Goal: Find specific page/section: Find specific page/section

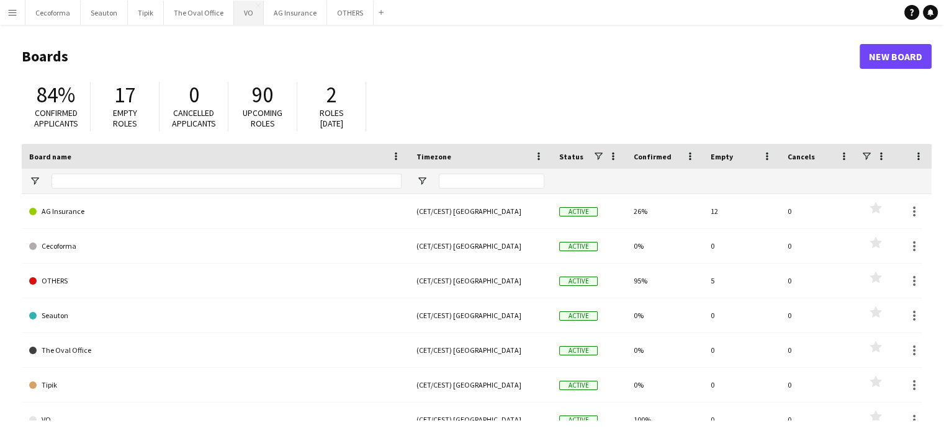
click at [242, 12] on button "VO Close" at bounding box center [249, 13] width 30 height 24
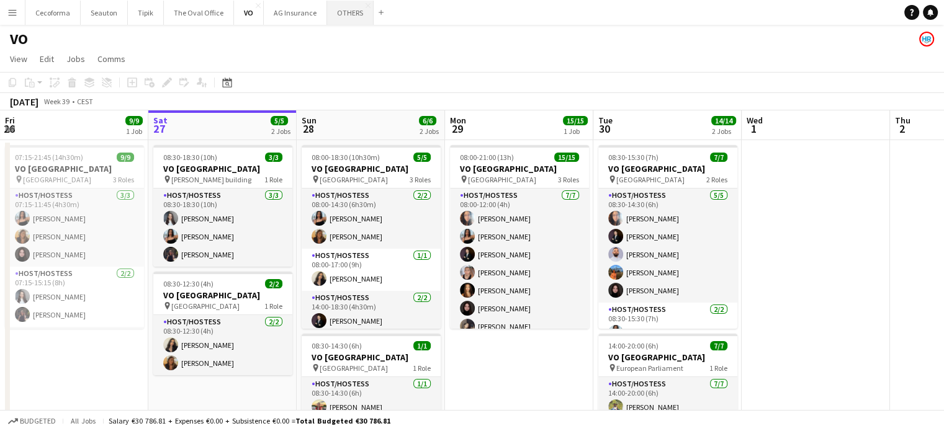
click at [343, 10] on button "OTHERS Close" at bounding box center [350, 13] width 47 height 24
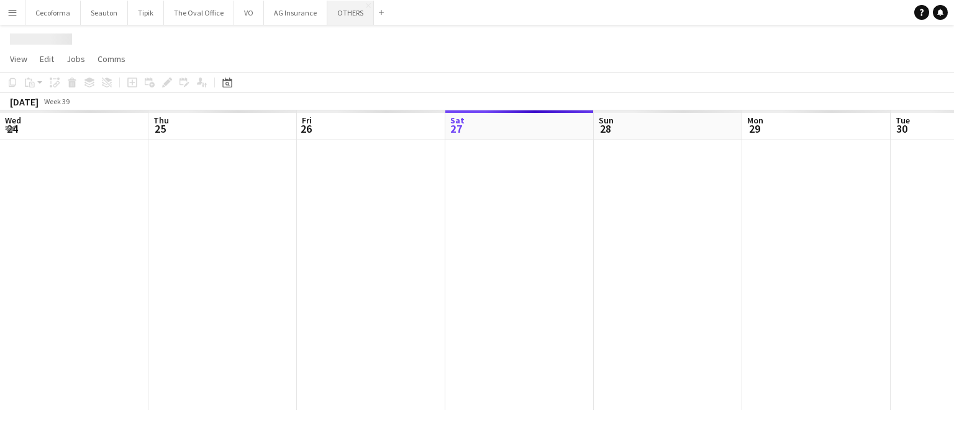
scroll to position [0, 297]
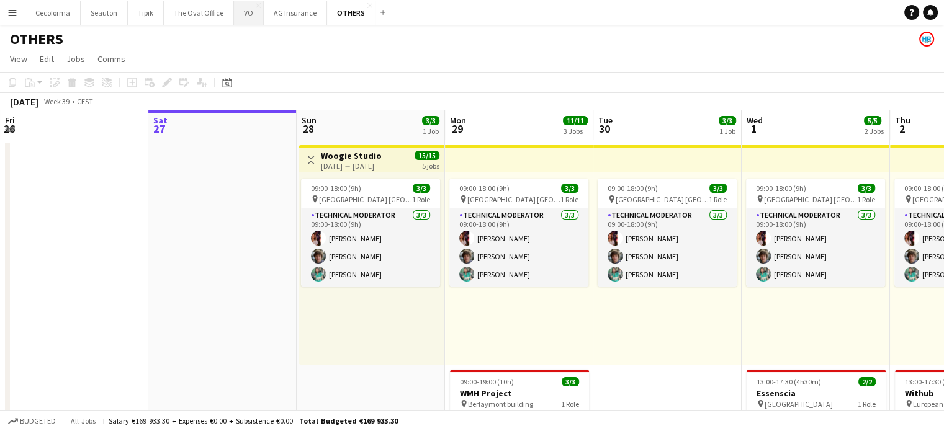
click at [245, 11] on button "VO Close" at bounding box center [249, 13] width 30 height 24
